Goal: Transaction & Acquisition: Purchase product/service

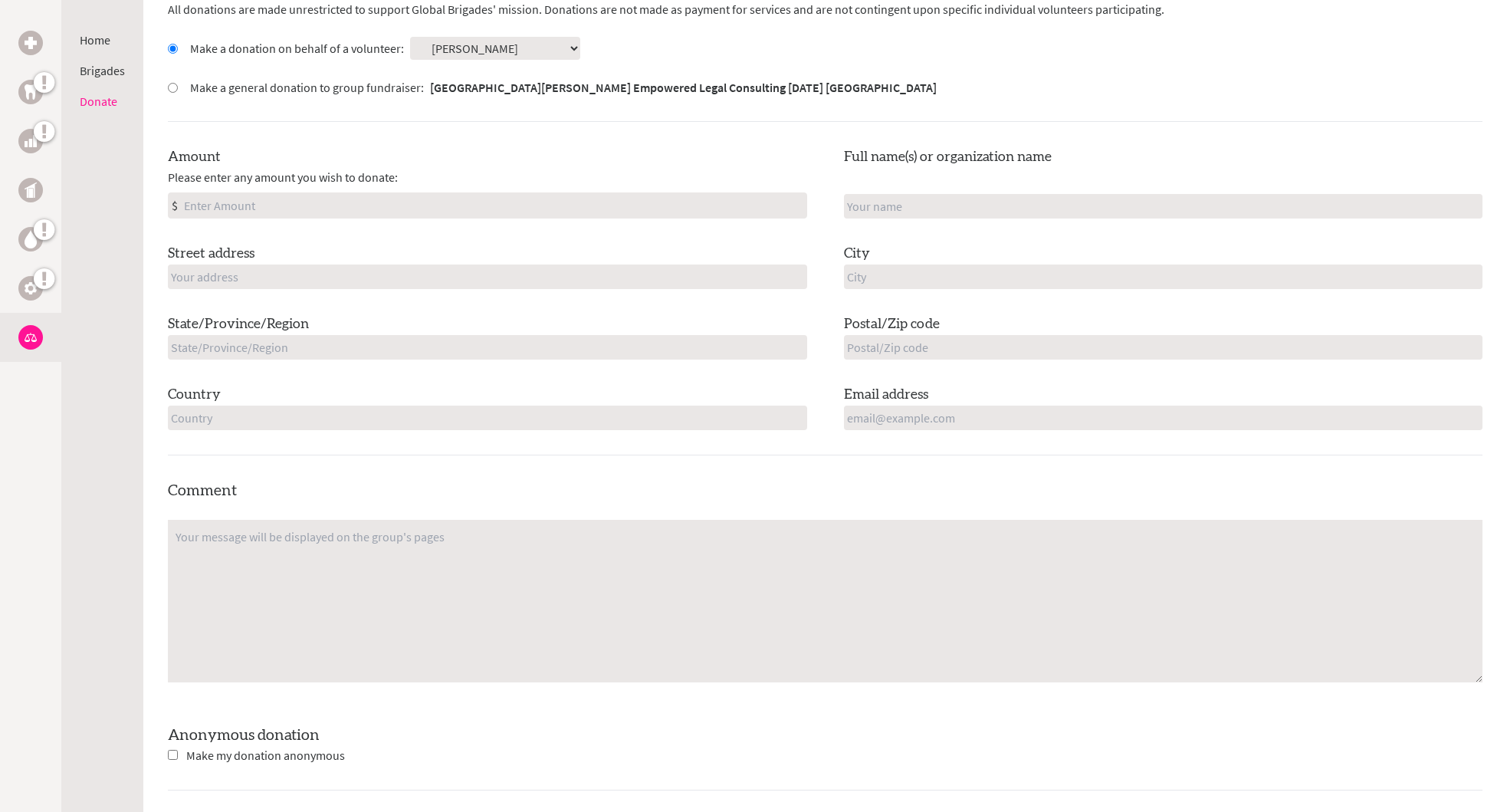
scroll to position [460, 0]
click at [212, 204] on input "Amount" at bounding box center [493, 207] width 625 height 25
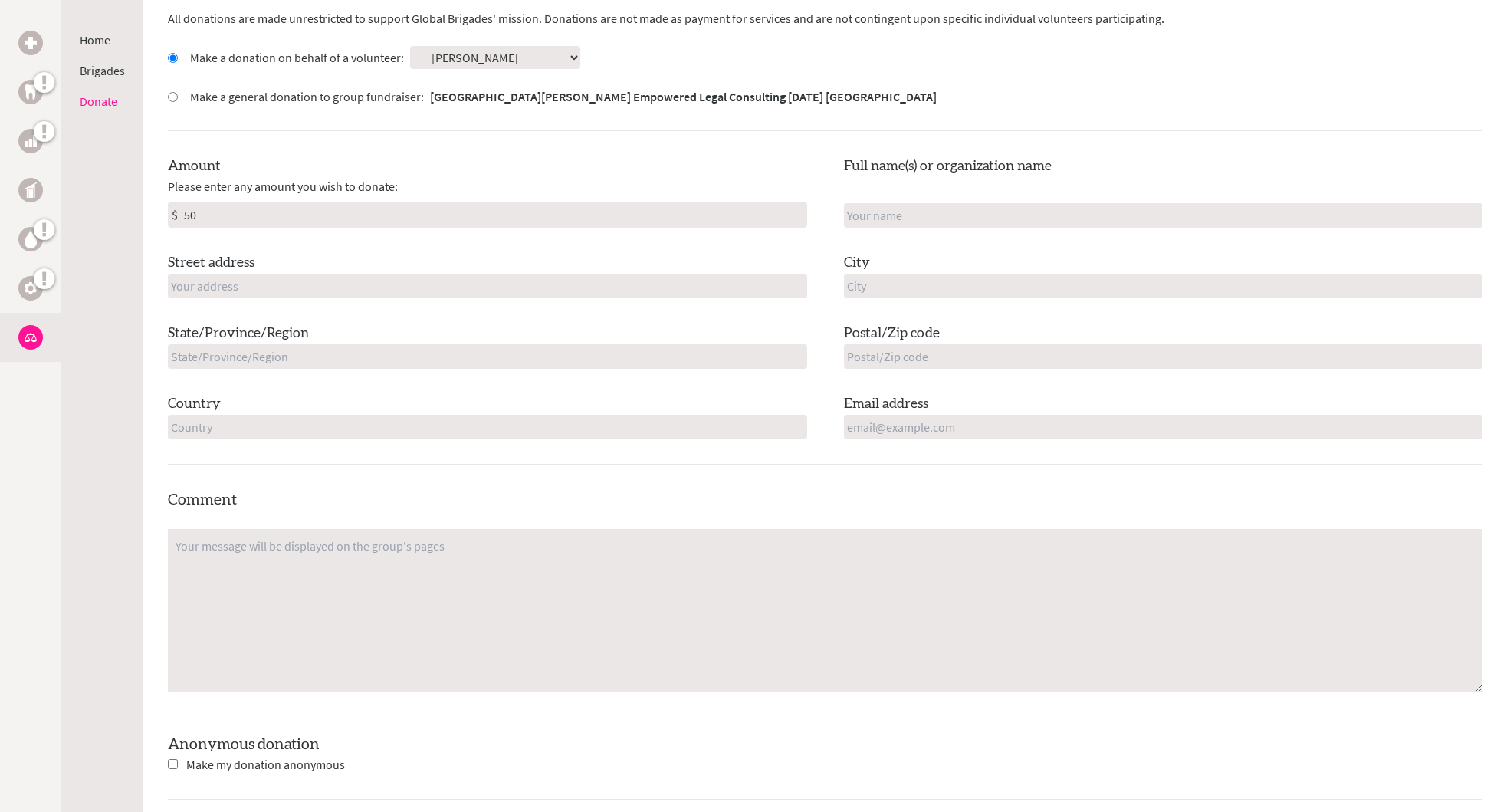
type input "50"
type input "[STREET_ADDRESS][PERSON_NAME]"
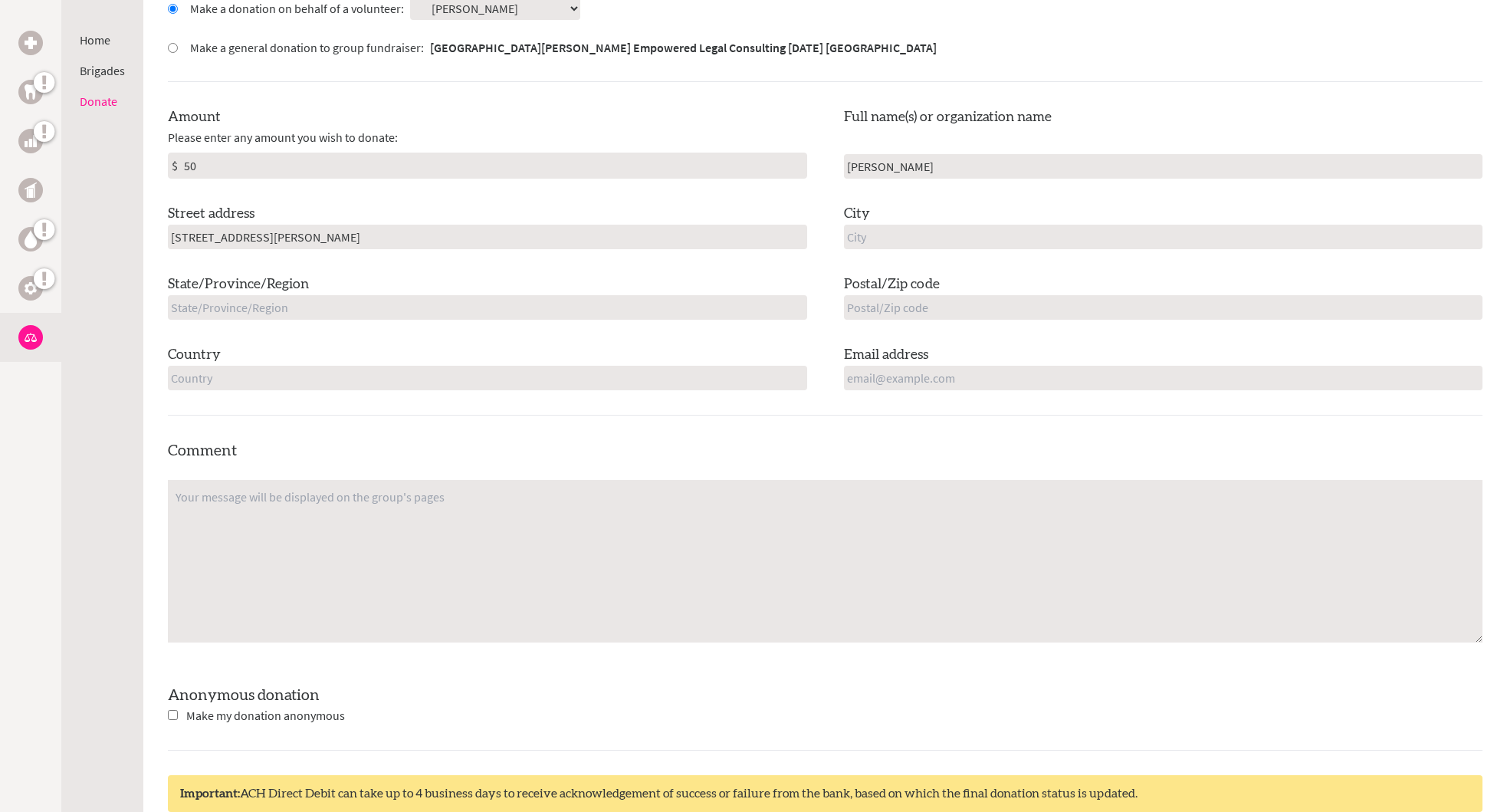
scroll to position [508, 0]
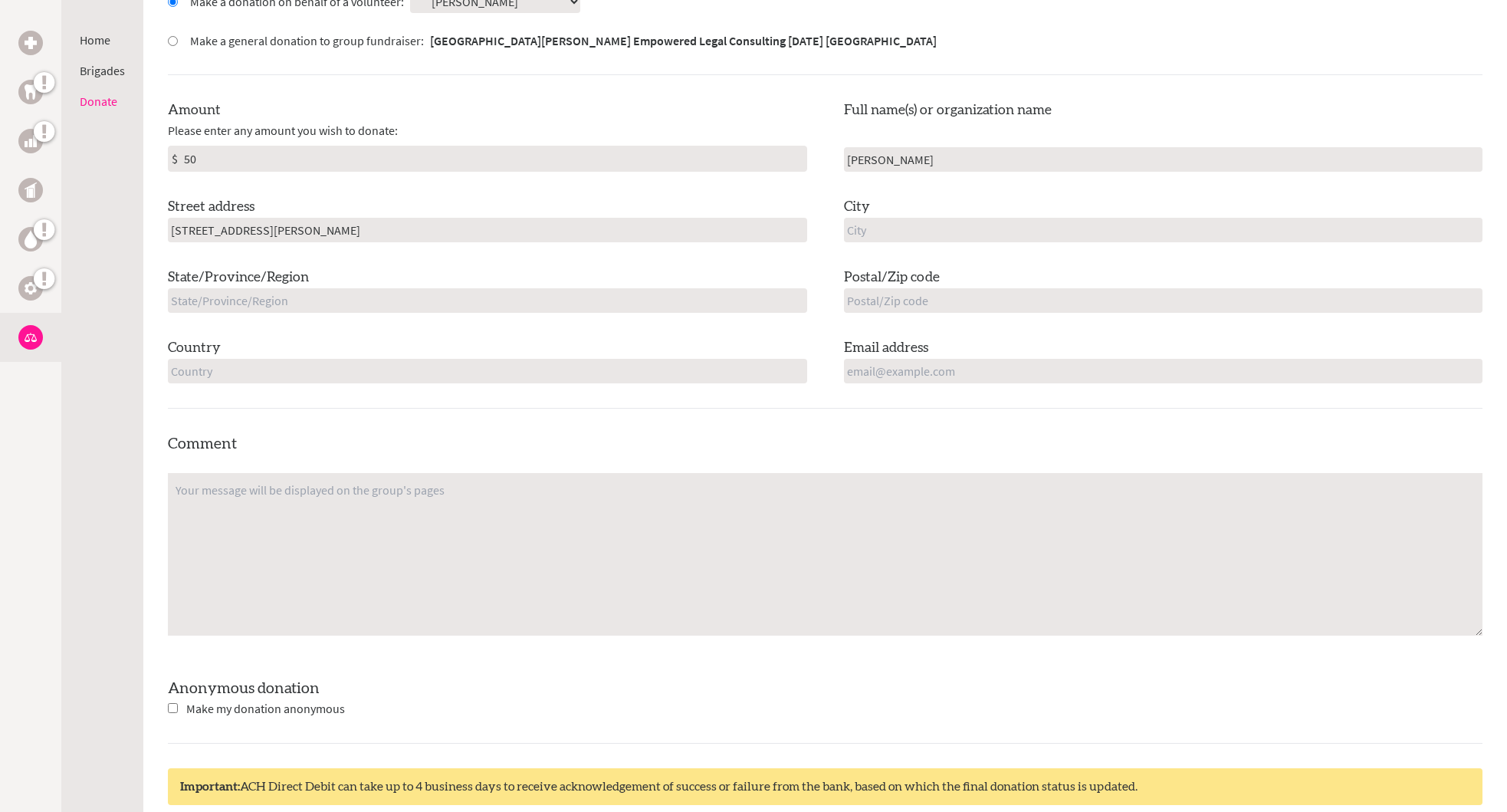
click at [919, 161] on input "[PERSON_NAME]" at bounding box center [1163, 159] width 640 height 25
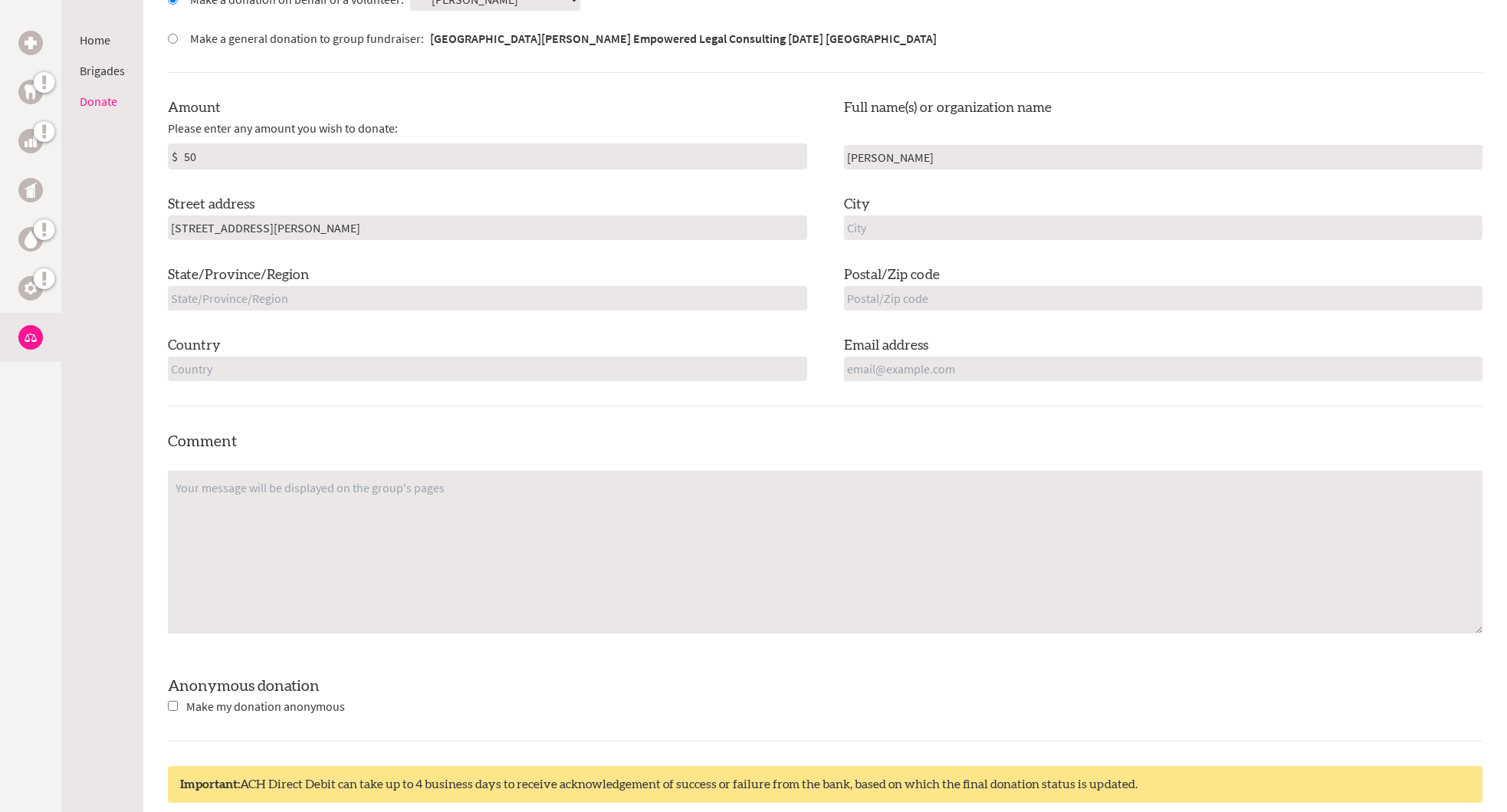
scroll to position [533, 0]
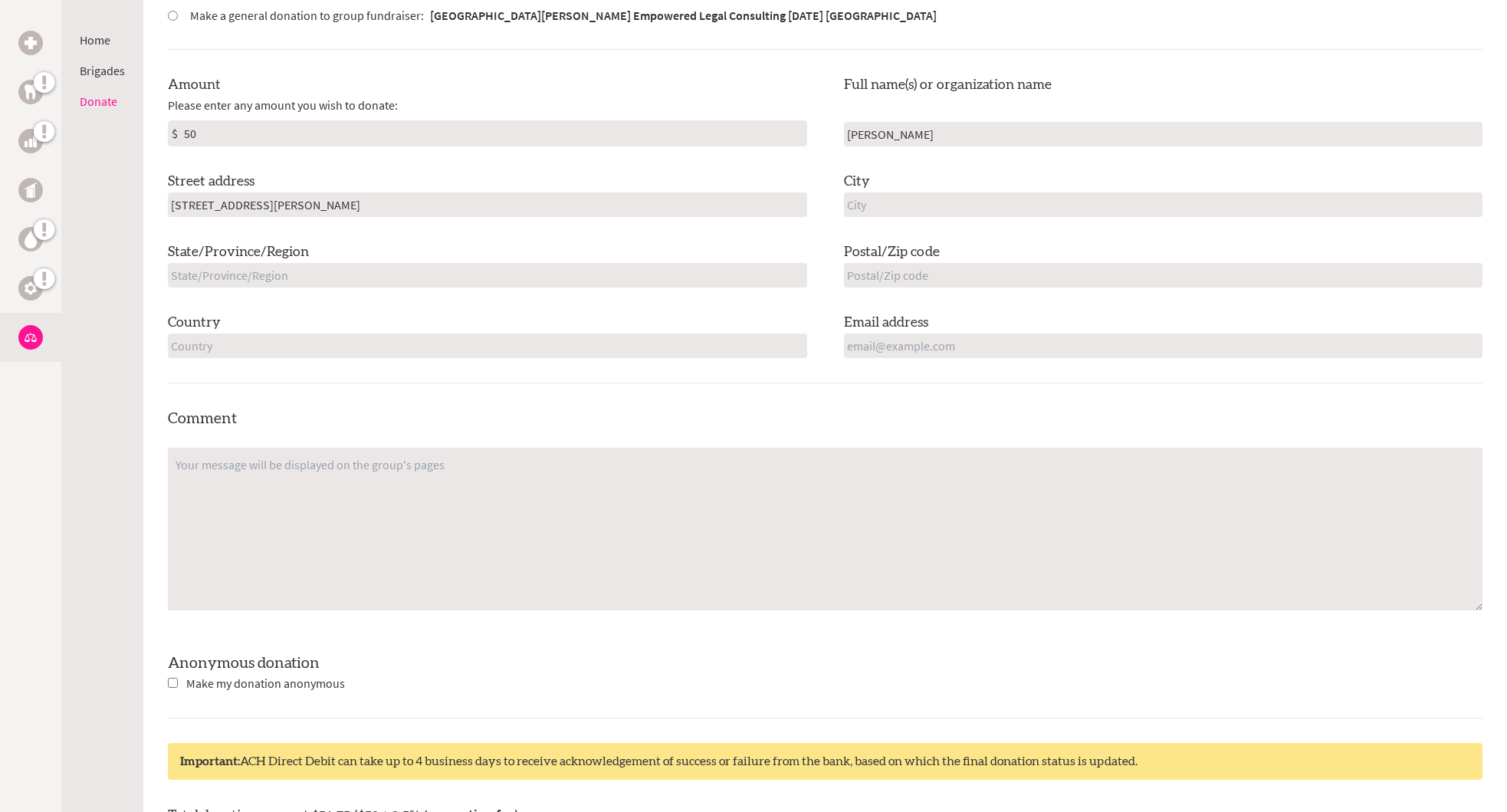
click at [894, 130] on input "[PERSON_NAME]" at bounding box center [1163, 134] width 640 height 25
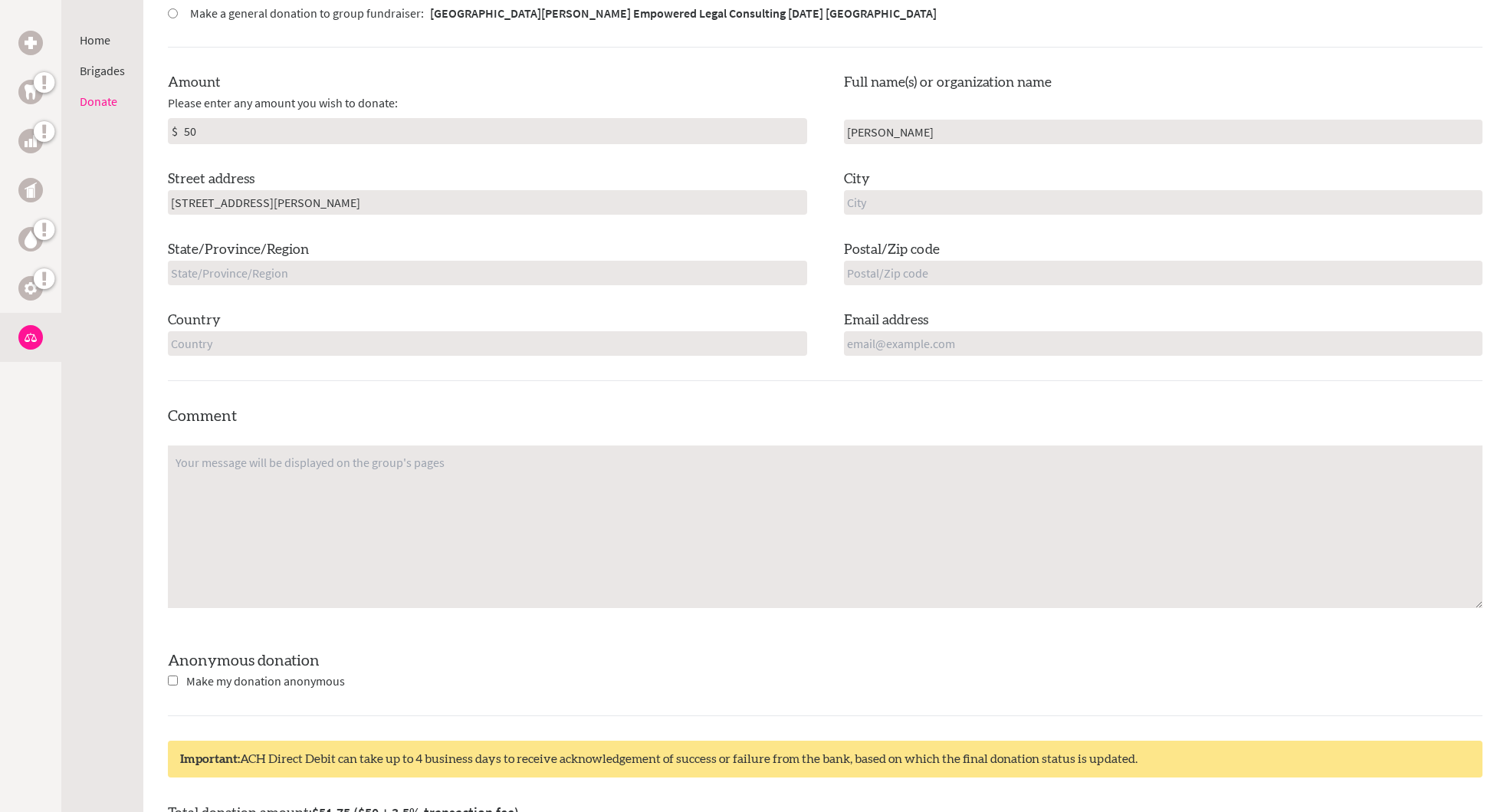
type input "[PERSON_NAME]"
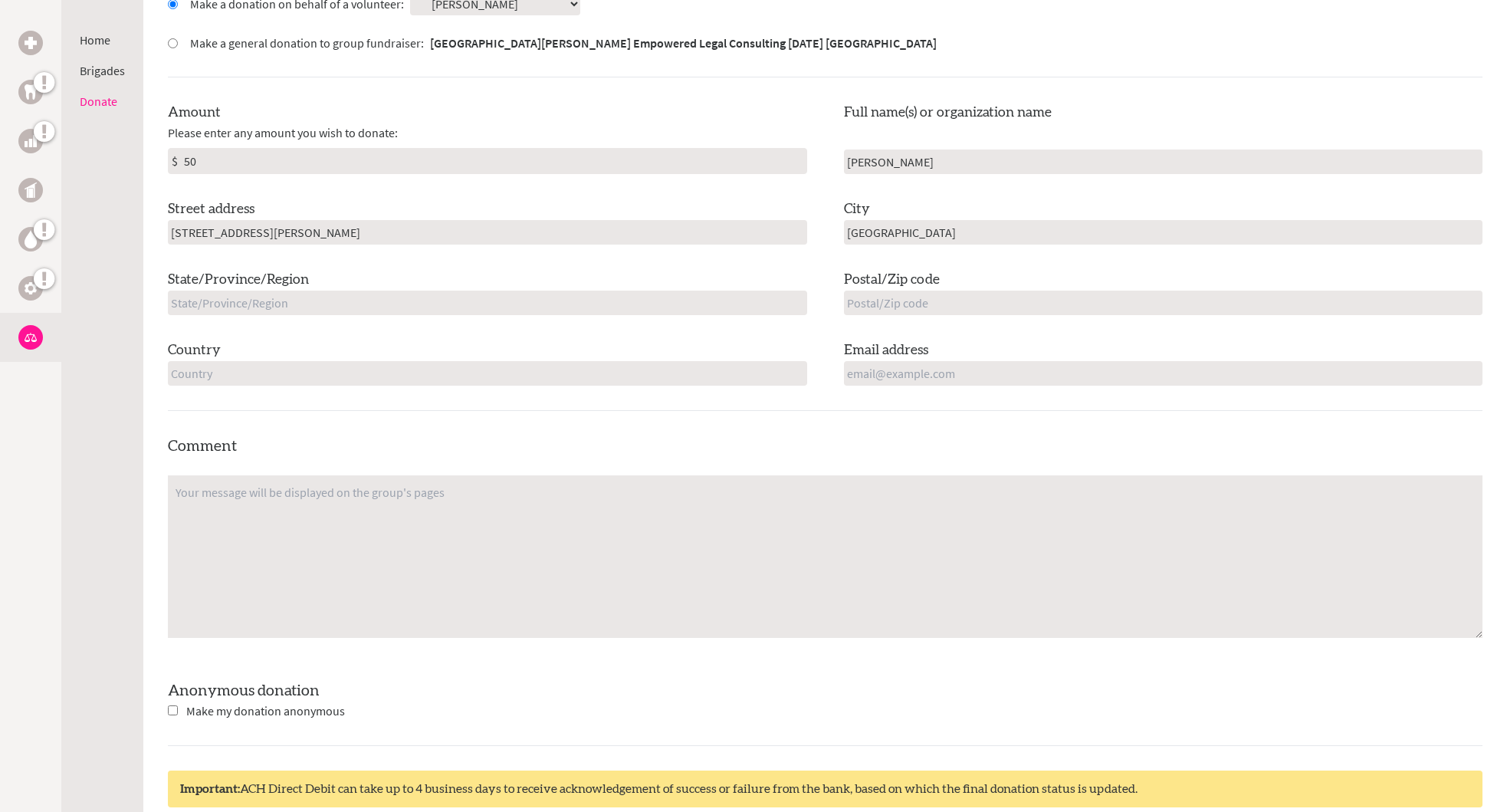
scroll to position [506, 1]
type input "[GEOGRAPHIC_DATA]"
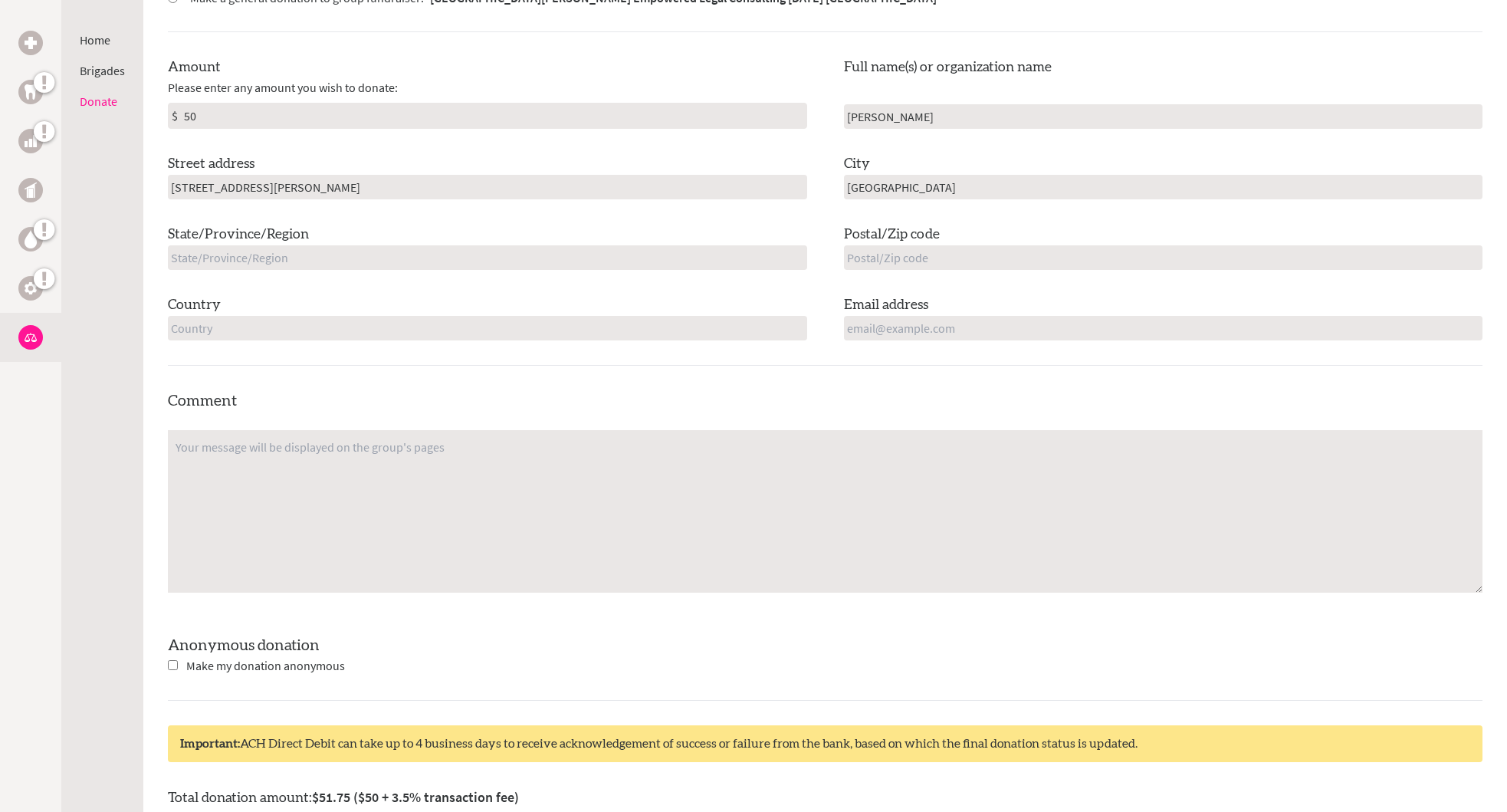
scroll to position [556, 0]
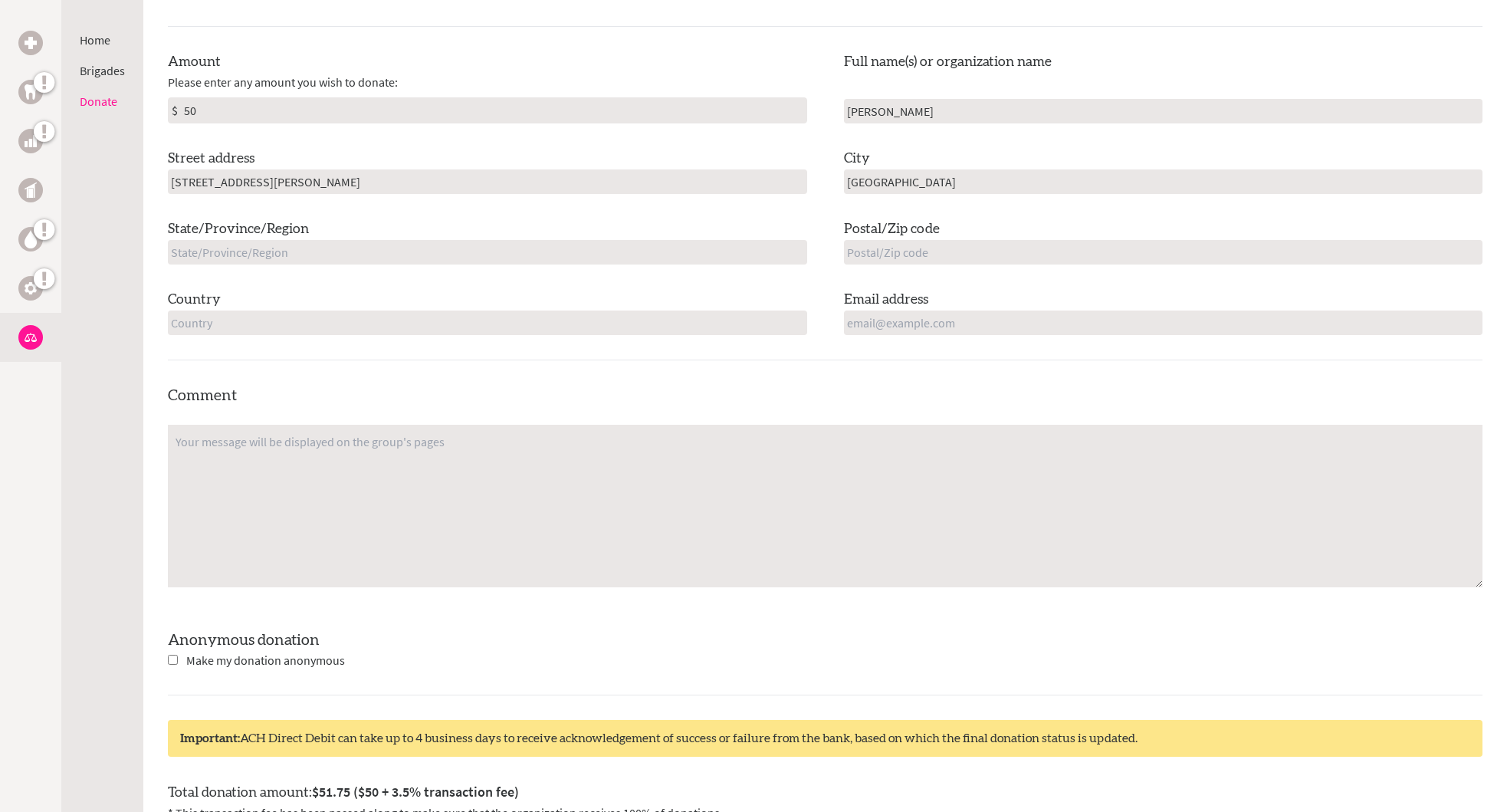
click at [798, 248] on input "text" at bounding box center [488, 252] width 640 height 25
click at [800, 246] on input "text" at bounding box center [488, 252] width 640 height 25
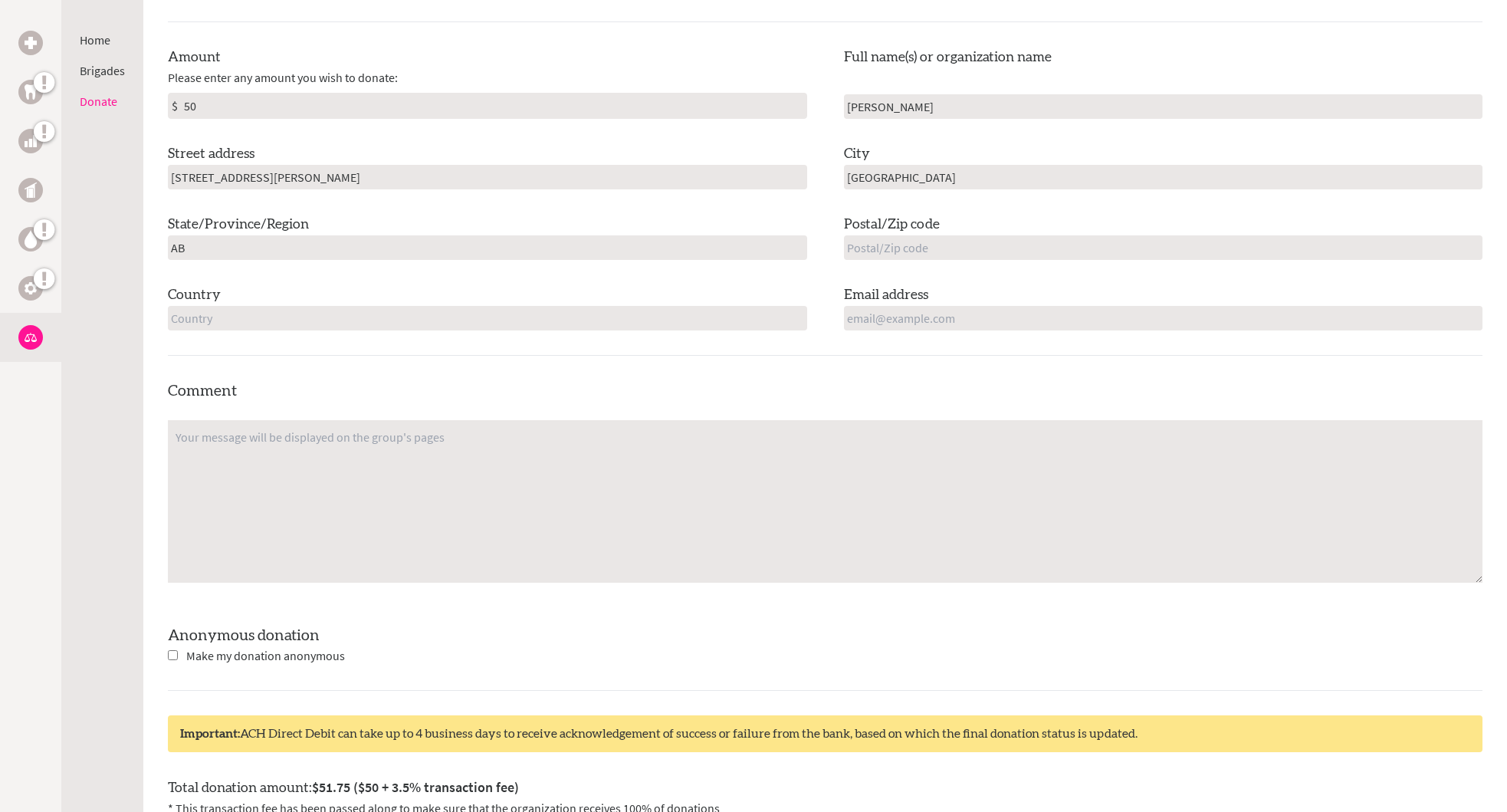
type input "AB"
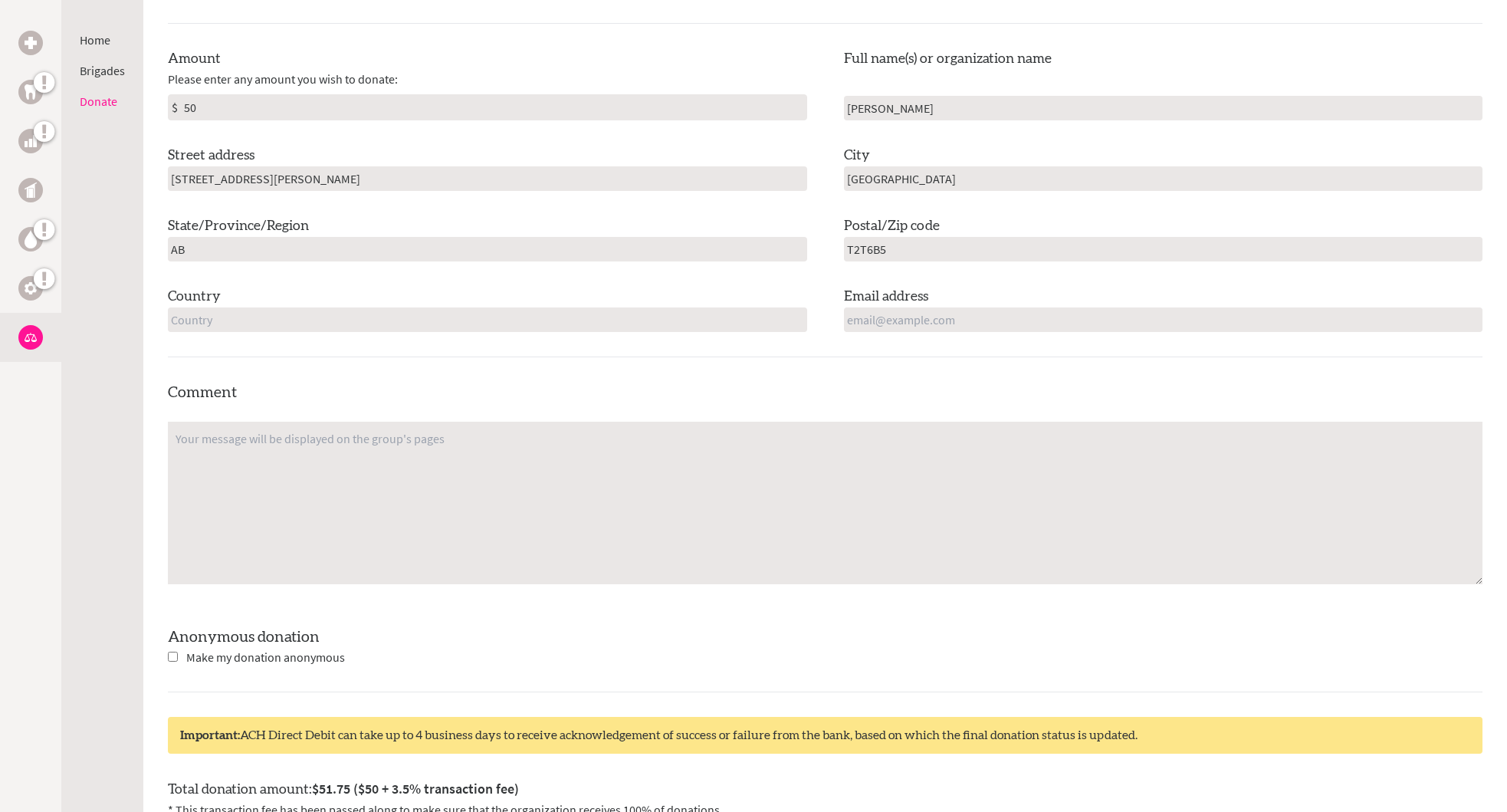
scroll to position [560, 0]
type input "T2T6B5"
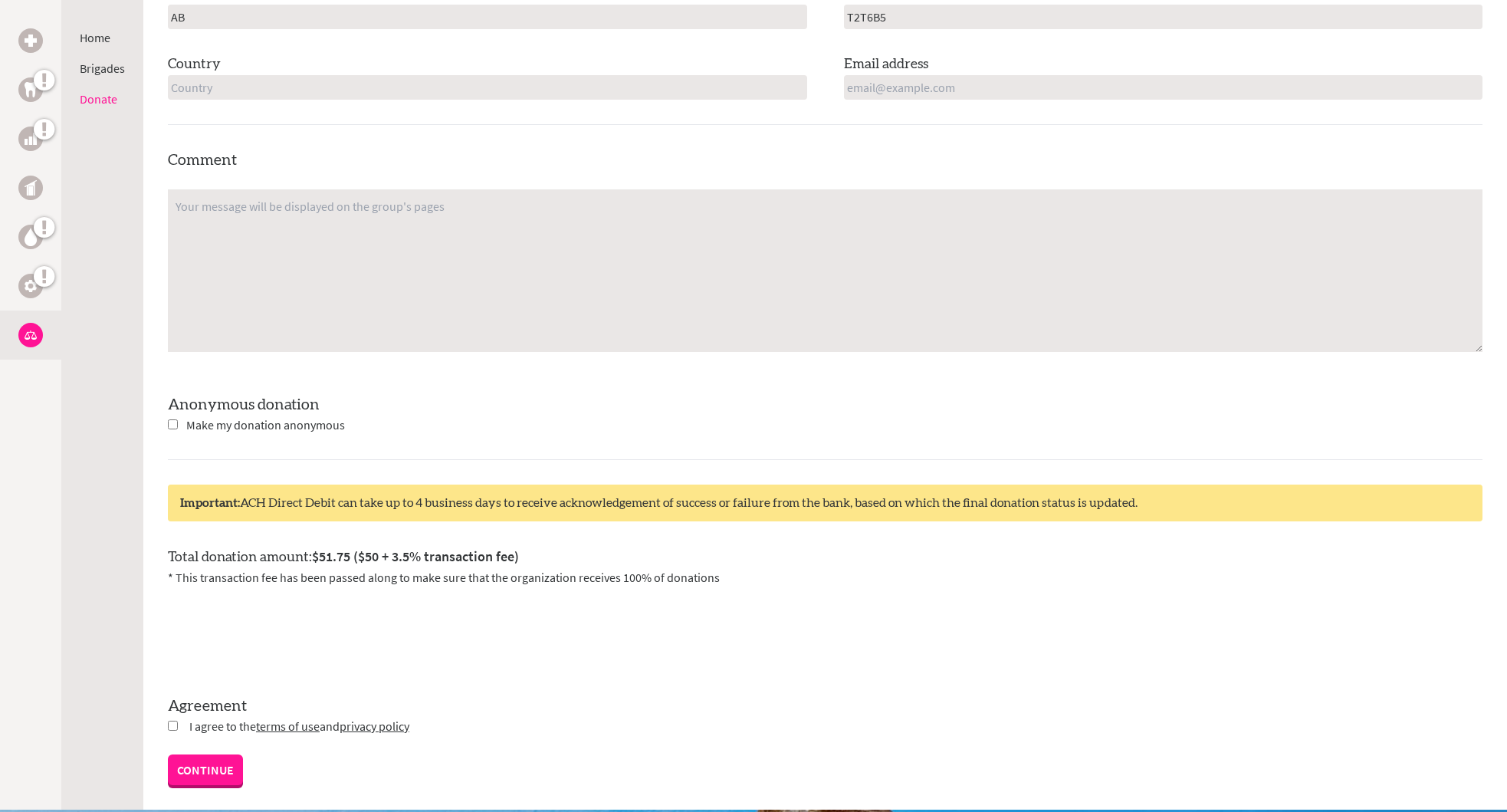
scroll to position [796, 0]
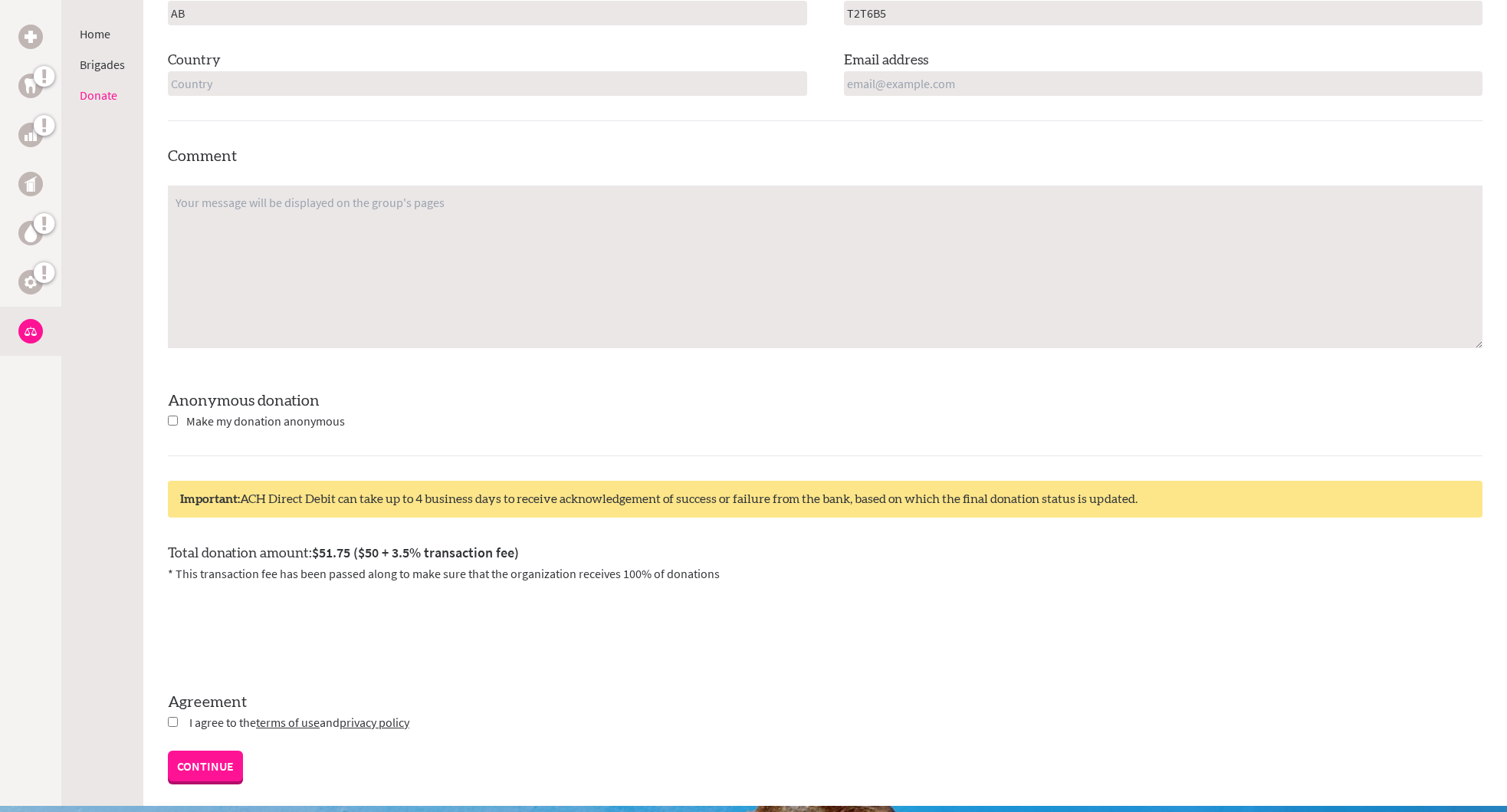
click at [800, 84] on input "text" at bounding box center [488, 83] width 640 height 25
type input "[GEOGRAPHIC_DATA]"
type input "[EMAIL_ADDRESS][DOMAIN_NAME]"
drag, startPoint x: 177, startPoint y: 196, endPoint x: 229, endPoint y: 195, distance: 52.0
click at [178, 195] on textarea at bounding box center [825, 266] width 1314 height 162
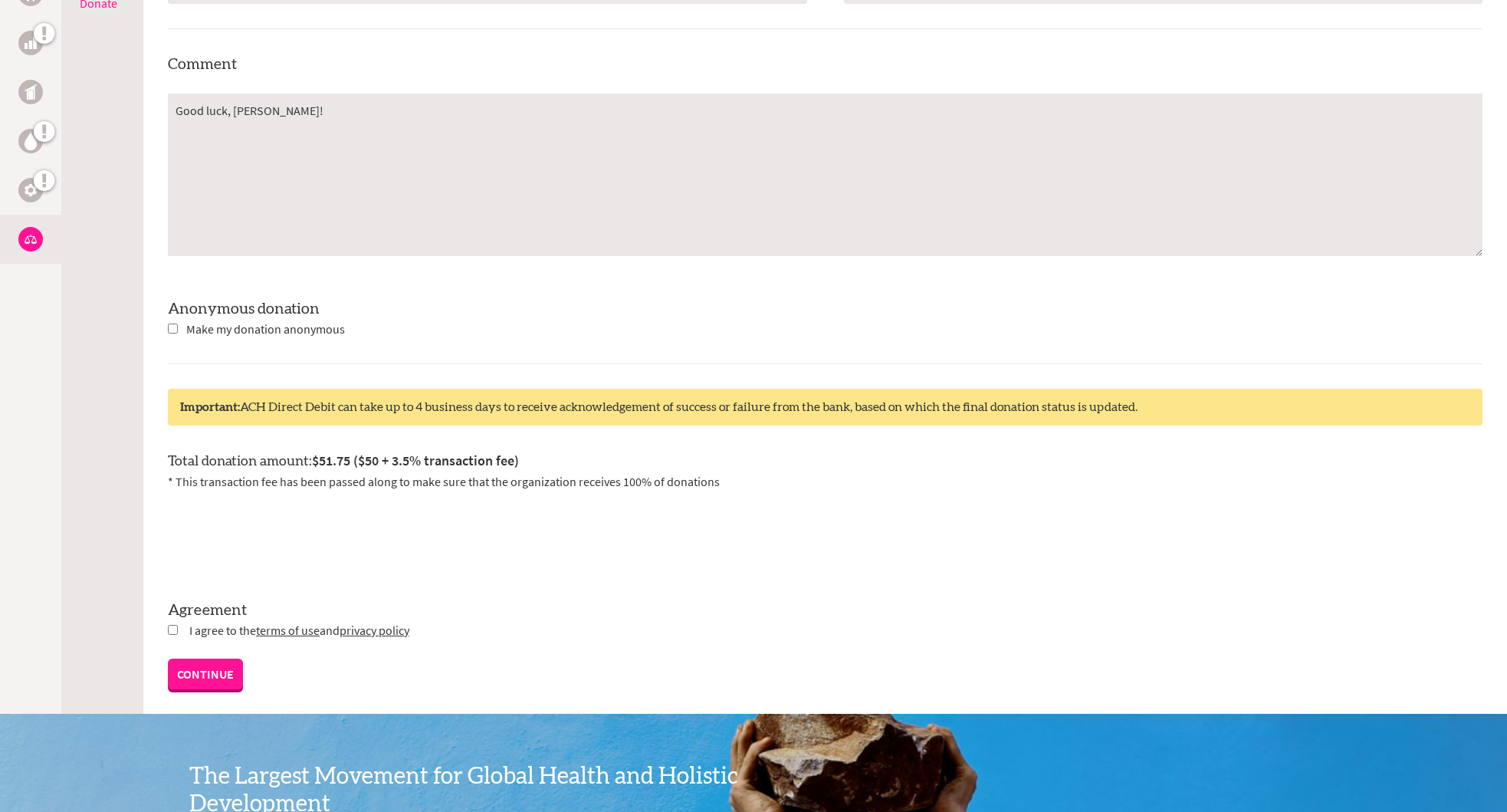
scroll to position [889, 0]
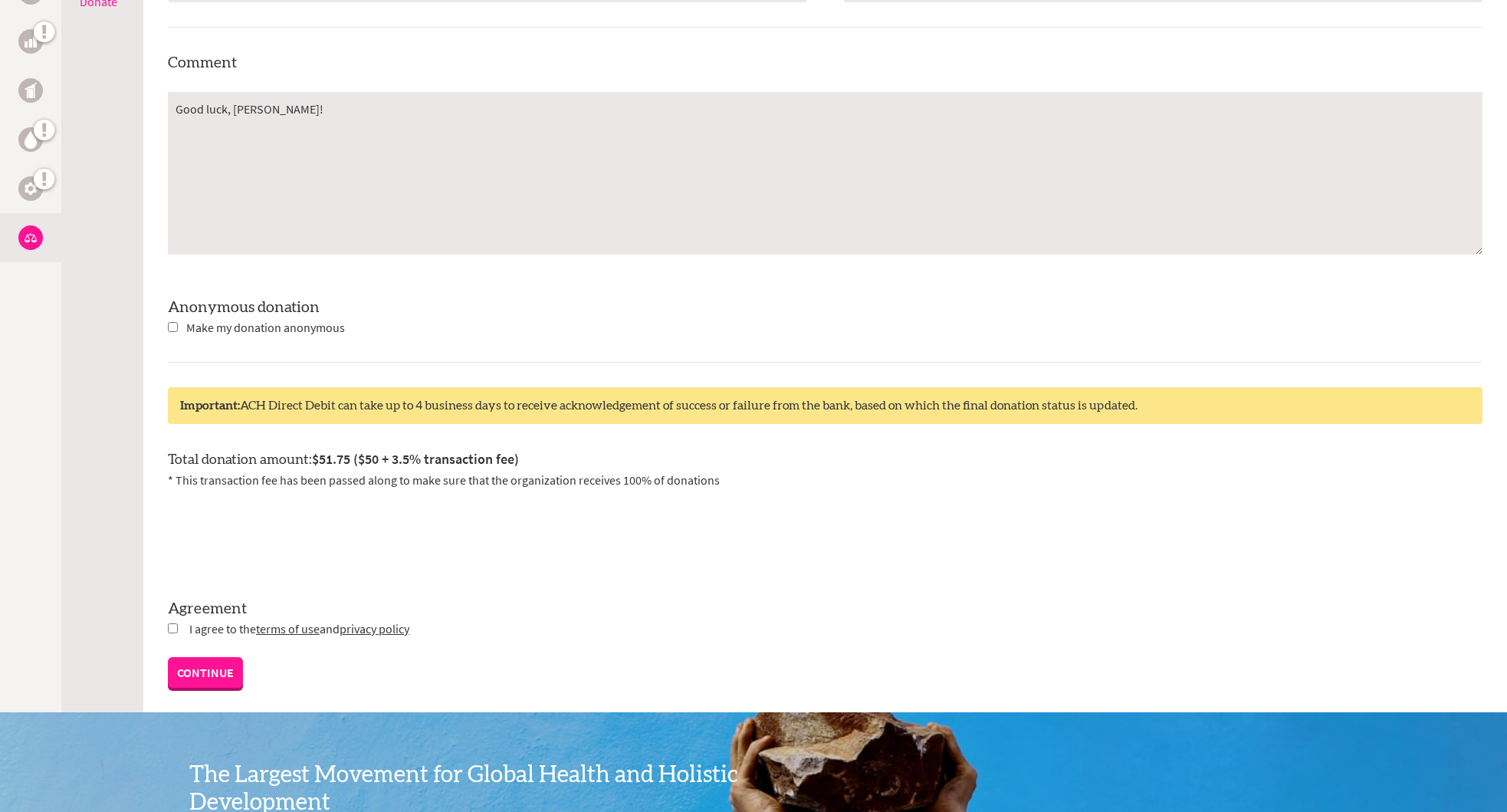
type textarea "Good luck, [PERSON_NAME]!"
drag, startPoint x: 170, startPoint y: 624, endPoint x: 184, endPoint y: 635, distance: 17.8
click at [171, 624] on input "checkbox" at bounding box center [173, 628] width 10 height 10
checkbox input "true"
click at [217, 664] on link "CONTINUE" at bounding box center [205, 674] width 75 height 30
